Goal: Task Accomplishment & Management: Use online tool/utility

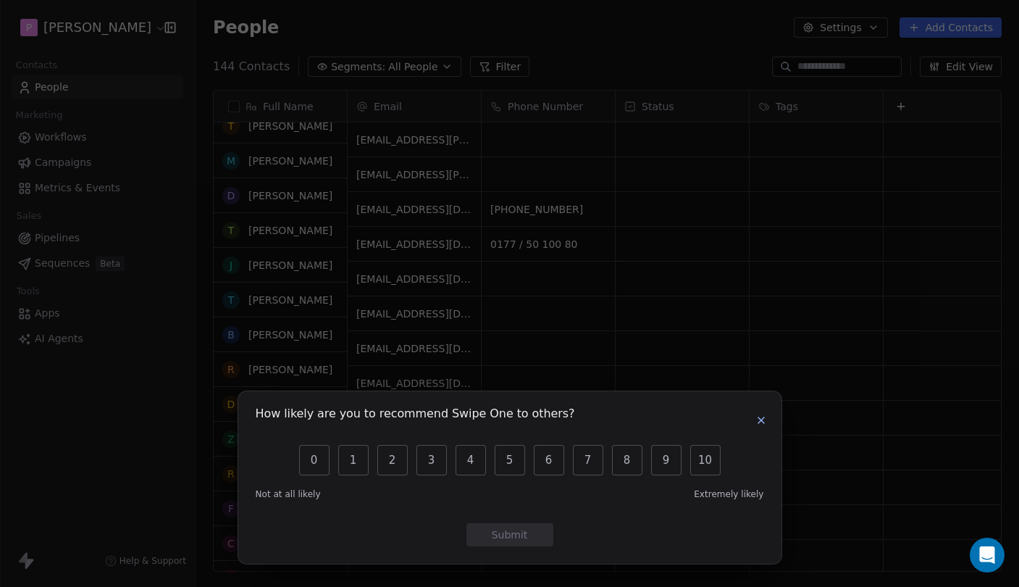
scroll to position [1596, 0]
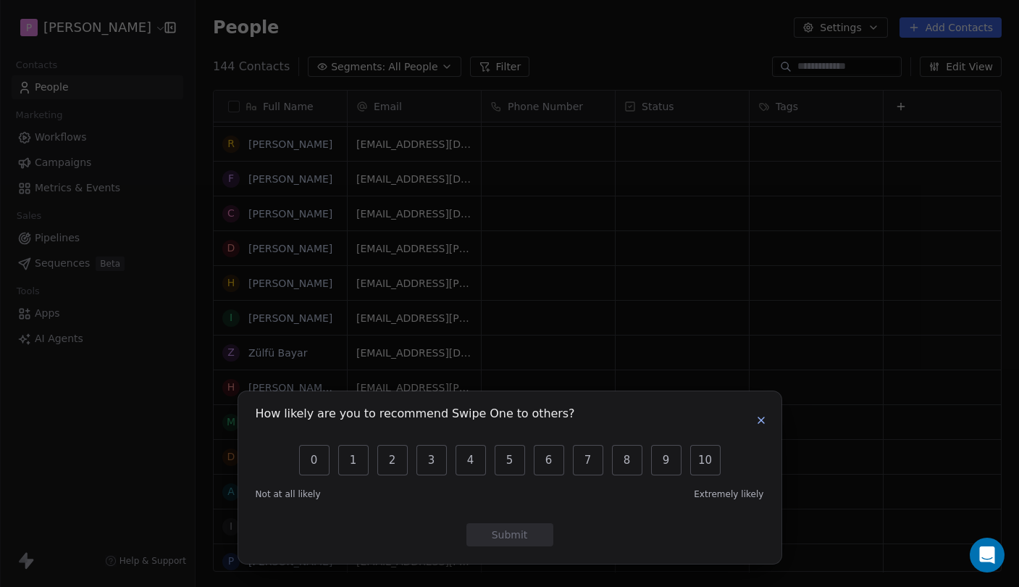
click at [763, 417] on icon "button" at bounding box center [762, 420] width 12 height 12
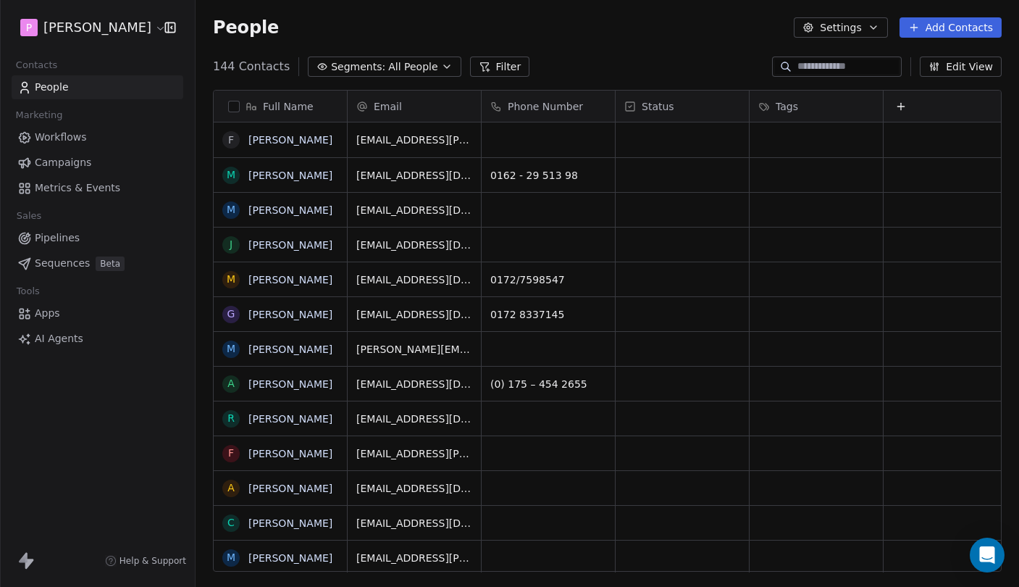
scroll to position [-1, 0]
click at [609, 61] on div "144 Contacts Segments: All People Filter Edit View" at bounding box center [608, 66] width 824 height 23
click at [963, 28] on button "Add Contacts" at bounding box center [951, 27] width 102 height 20
click at [945, 83] on span "Import from CSV" at bounding box center [948, 82] width 84 height 15
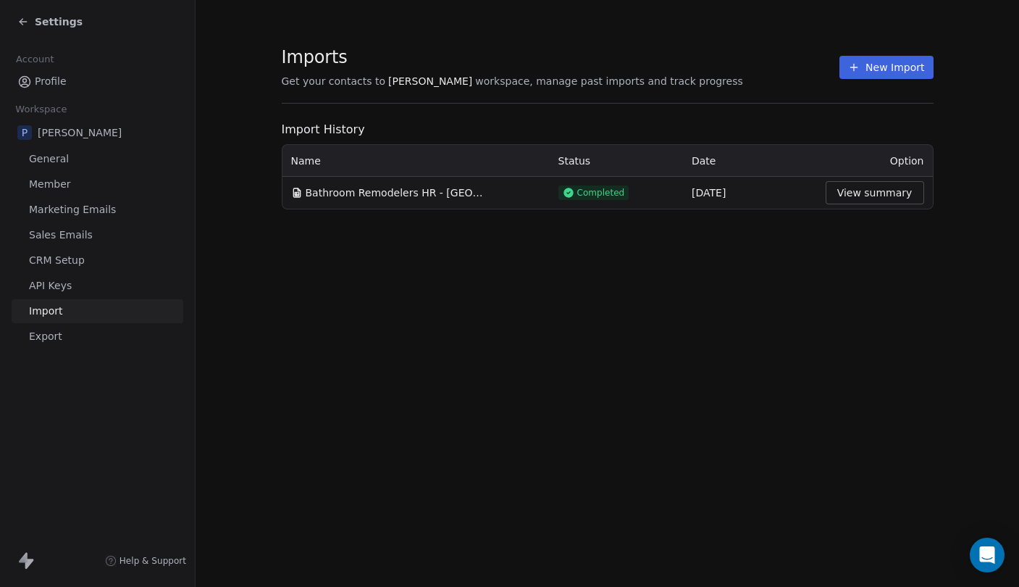
click at [886, 65] on button "New Import" at bounding box center [886, 67] width 93 height 23
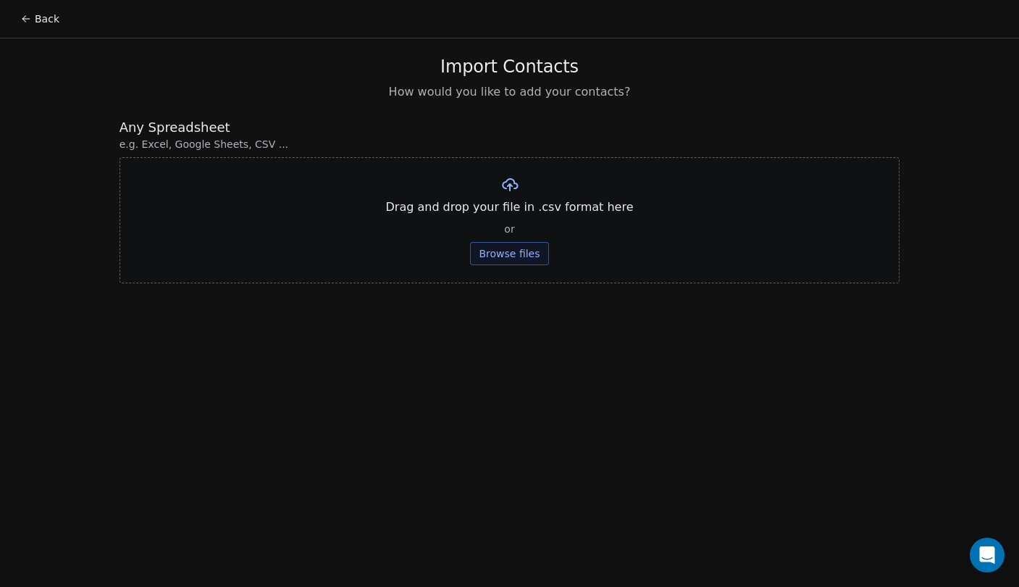
click at [509, 260] on button "Browse files" at bounding box center [509, 253] width 78 height 23
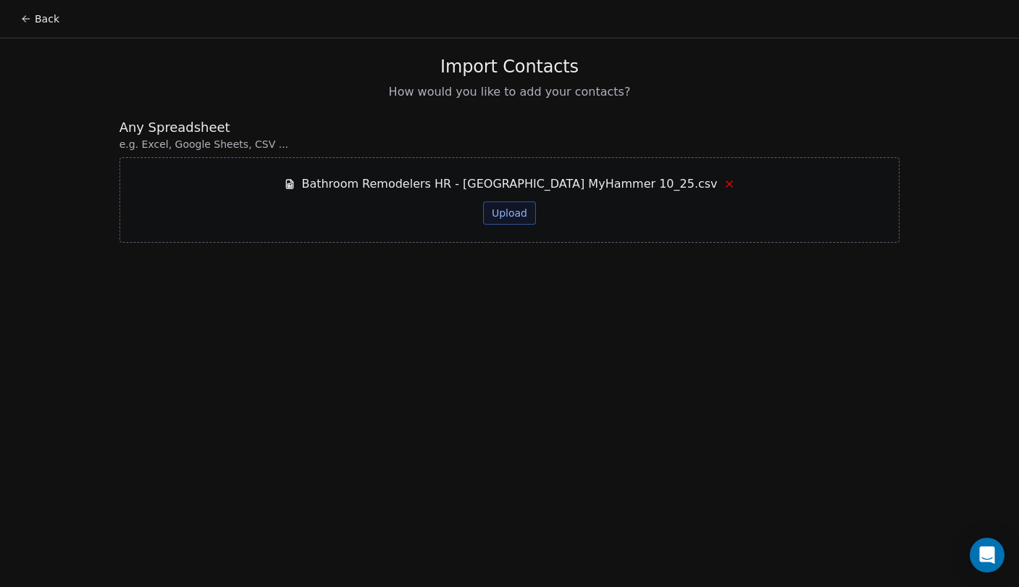
click at [497, 210] on button "Upload" at bounding box center [509, 212] width 53 height 23
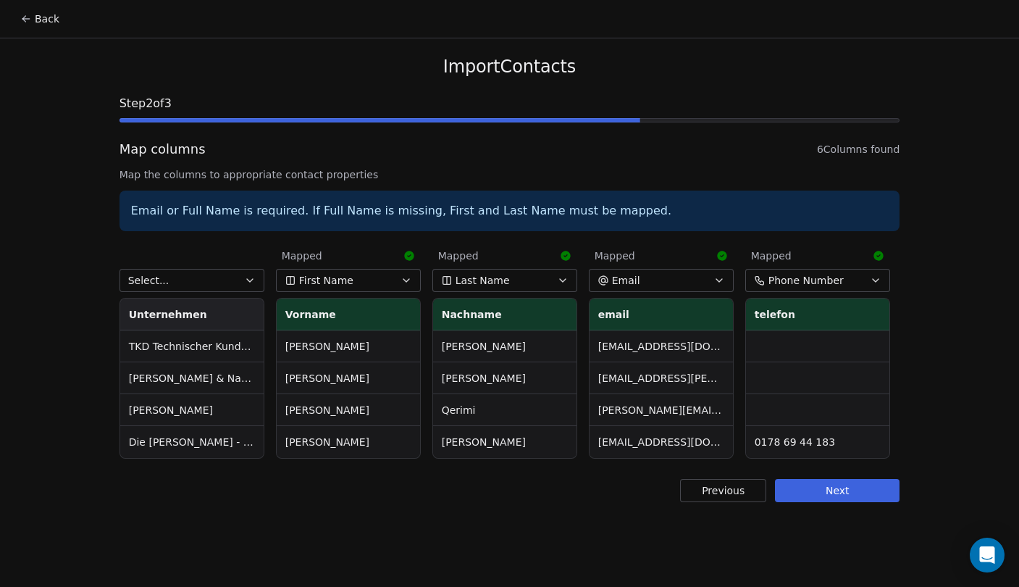
click at [249, 283] on icon "button" at bounding box center [250, 281] width 12 height 12
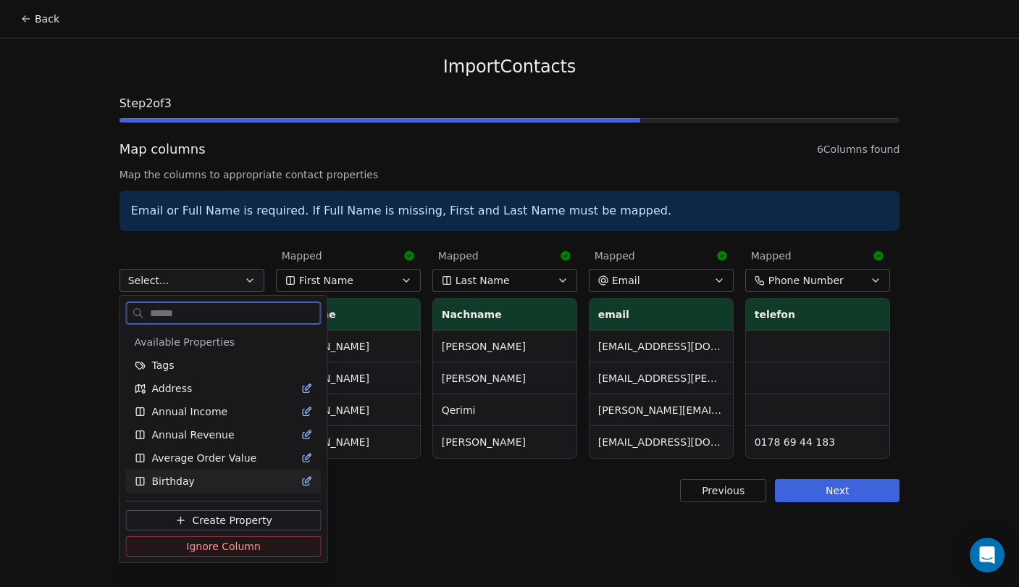
click at [226, 545] on span "Ignore Column" at bounding box center [223, 546] width 75 height 14
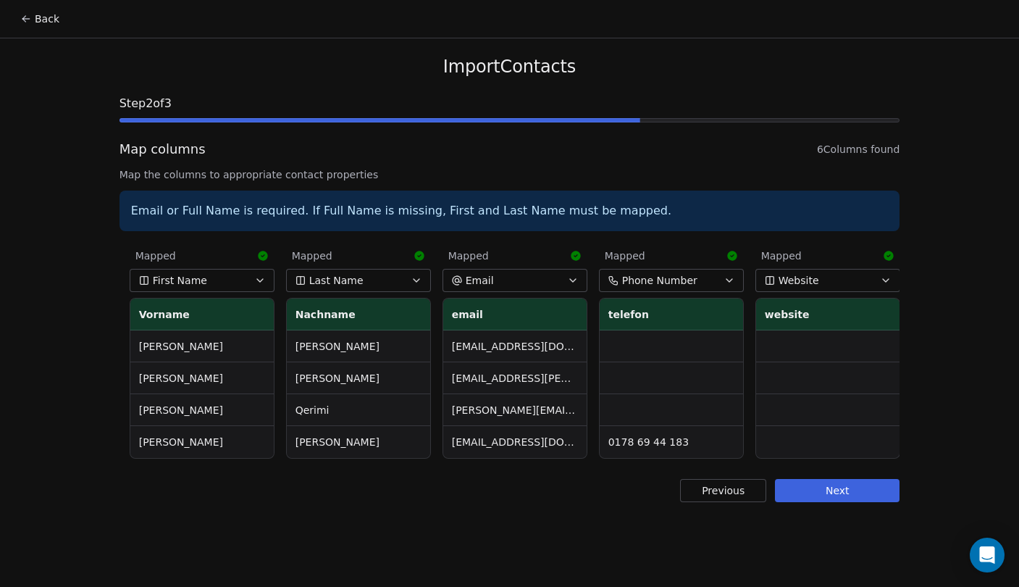
click at [823, 281] on button "Website" at bounding box center [828, 280] width 145 height 23
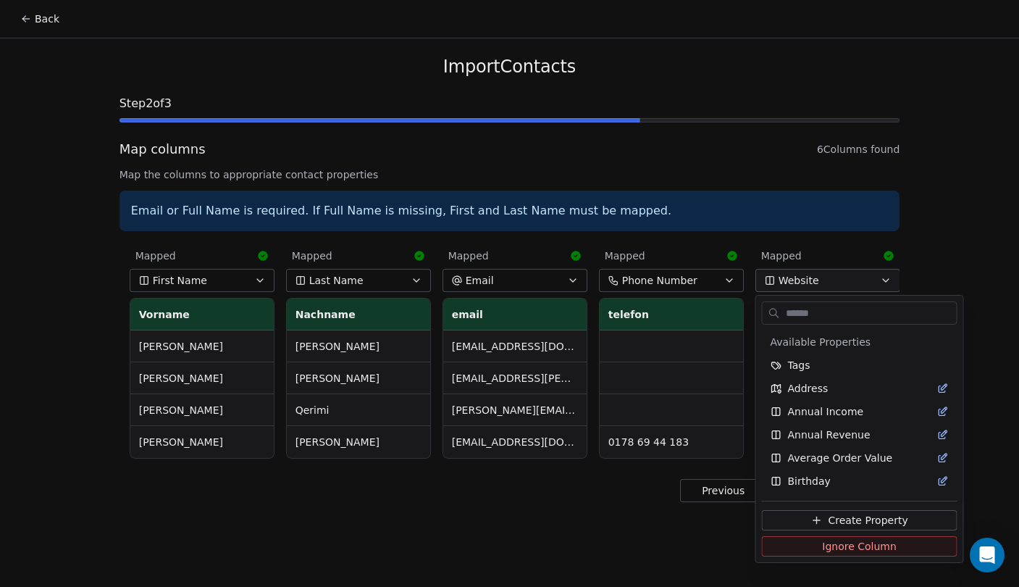
scroll to position [948, 0]
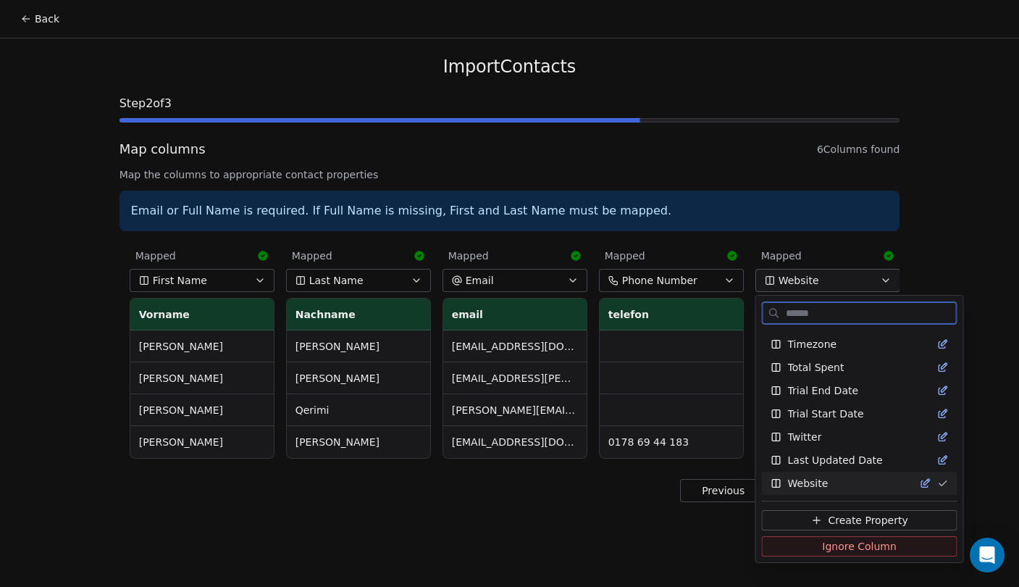
click at [822, 549] on span "Ignore Column" at bounding box center [859, 546] width 75 height 14
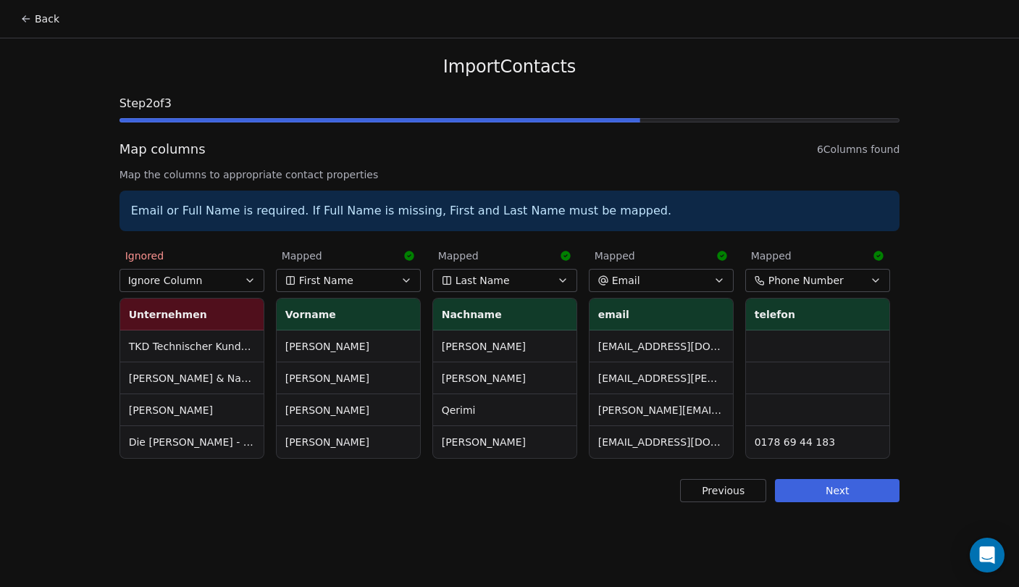
scroll to position [0, 0]
click at [873, 492] on button "Next" at bounding box center [837, 490] width 125 height 23
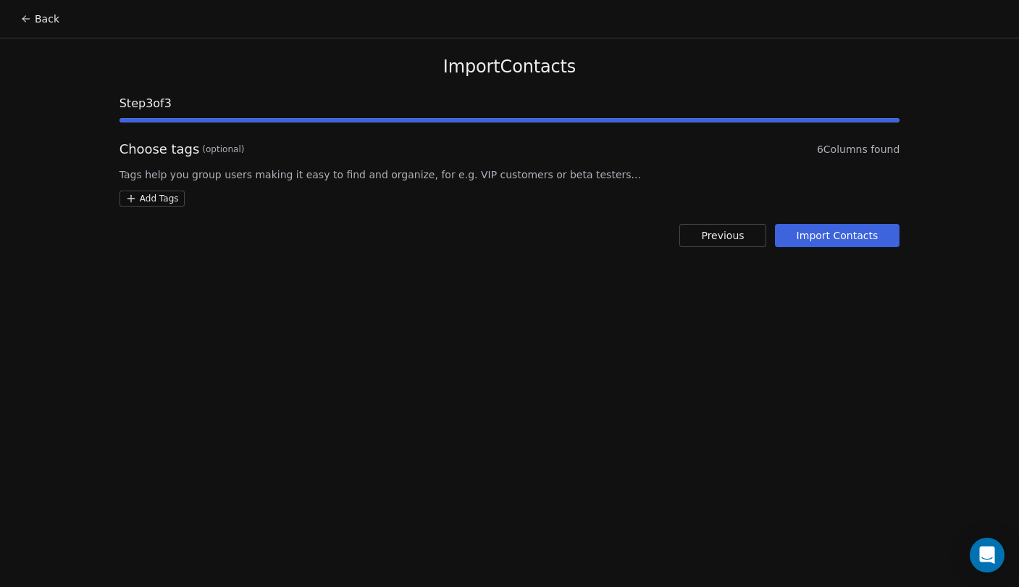
click at [829, 228] on button "Import Contacts" at bounding box center [837, 235] width 125 height 23
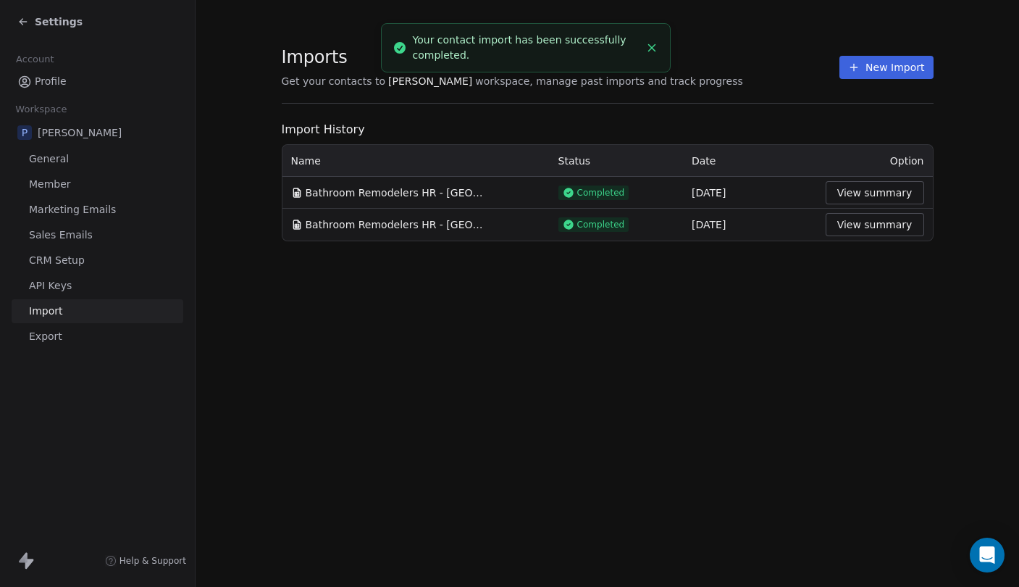
click at [481, 44] on div "Your contact import has been successfully completed." at bounding box center [526, 48] width 227 height 30
click at [64, 33] on div "Settings" at bounding box center [97, 21] width 195 height 43
click at [64, 27] on span "Settings" at bounding box center [59, 21] width 48 height 14
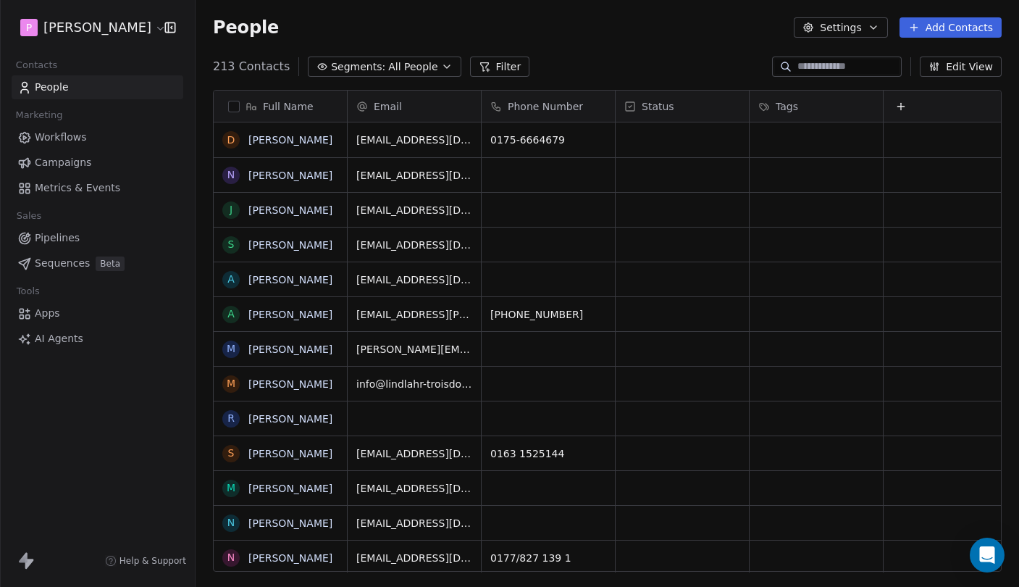
click at [231, 107] on button "button" at bounding box center [234, 107] width 12 height 12
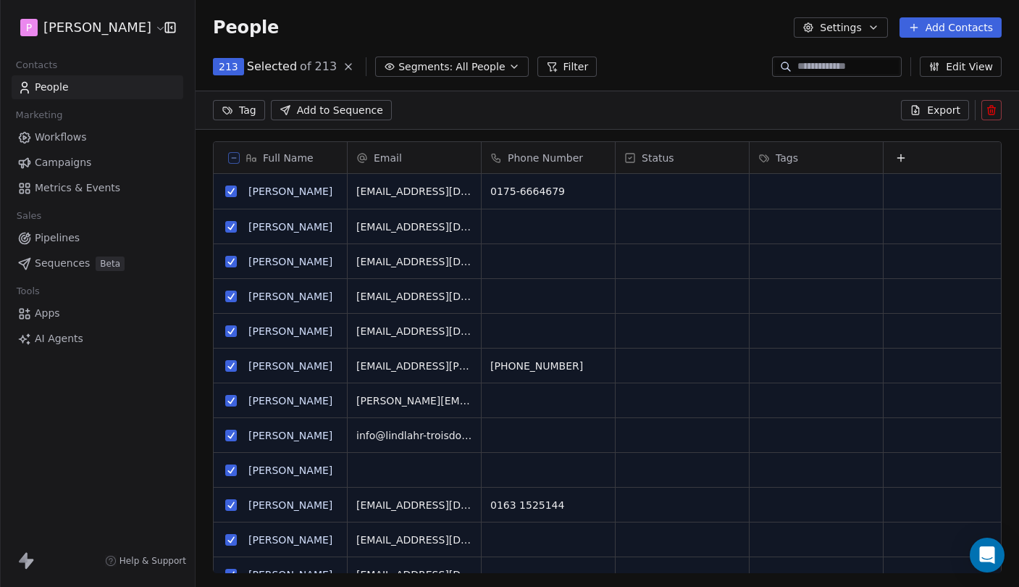
click at [235, 161] on icon at bounding box center [233, 157] width 7 height 7
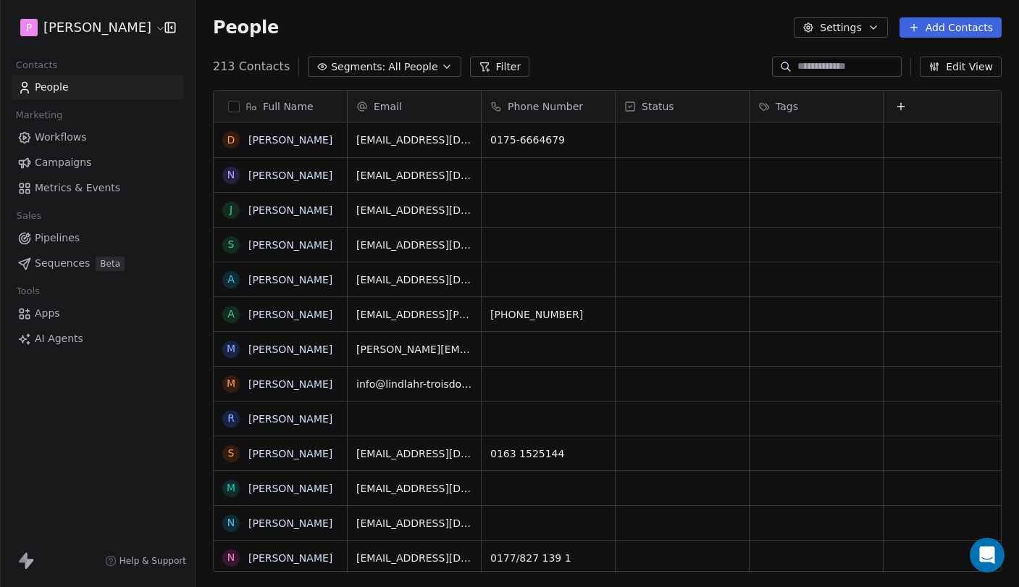
click at [605, 63] on div "213 Contacts Segments: All People Filter Edit View" at bounding box center [608, 66] width 824 height 23
